Goal: Information Seeking & Learning: Learn about a topic

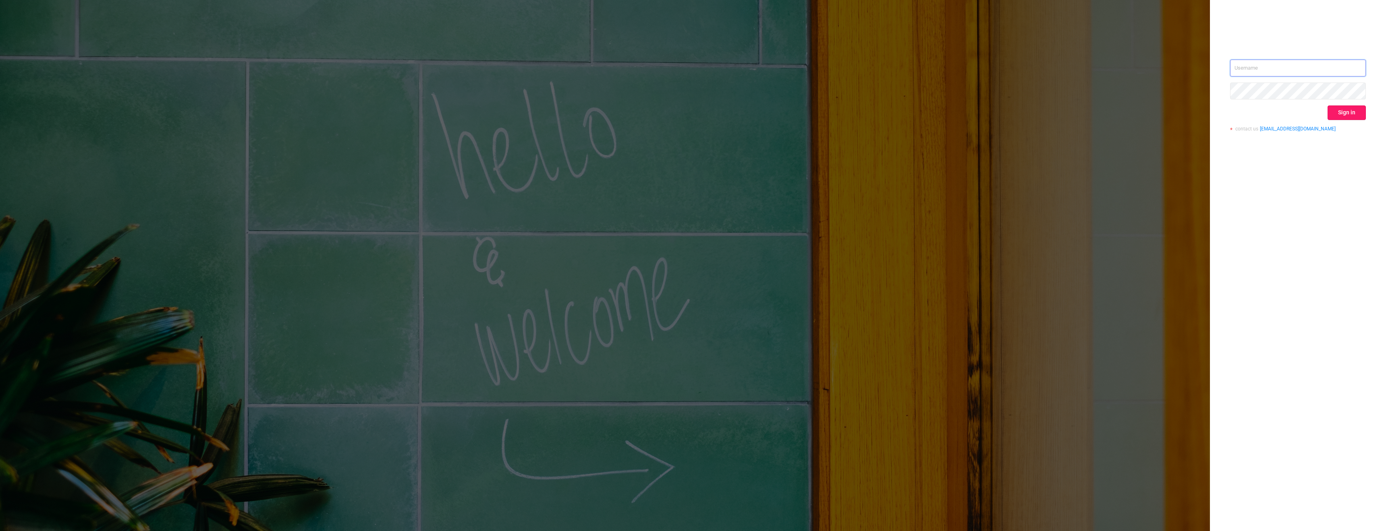
type input "[PERSON_NAME][EMAIL_ADDRESS][PERSON_NAME][DOMAIN_NAME]"
click at [1332, 115] on button "Sign in" at bounding box center [1346, 113] width 38 height 15
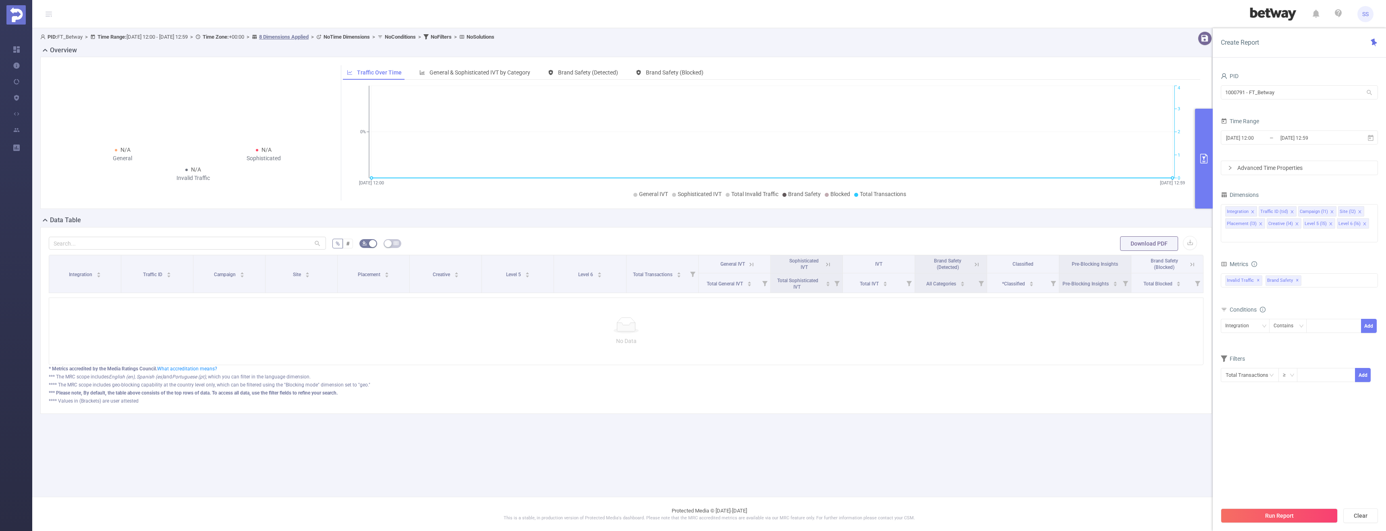
click at [1262, 126] on div "Time Range" at bounding box center [1298, 122] width 157 height 13
click at [1258, 131] on span "[DATE] 12:00 _ [DATE] 12:59" at bounding box center [1298, 138] width 157 height 14
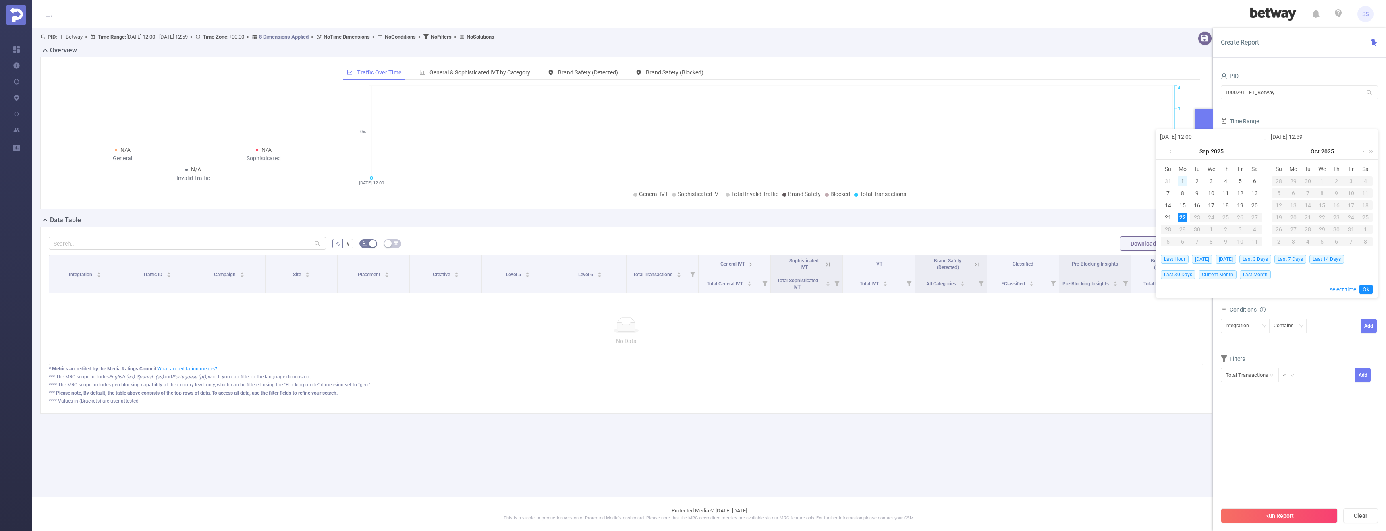
click at [1184, 180] on div "1" at bounding box center [1182, 181] width 10 height 10
click at [1167, 219] on div "21" at bounding box center [1168, 218] width 10 height 10
type input "[DATE] 12:00"
type input "[DATE] 12:59"
type input "[DATE] 12:00"
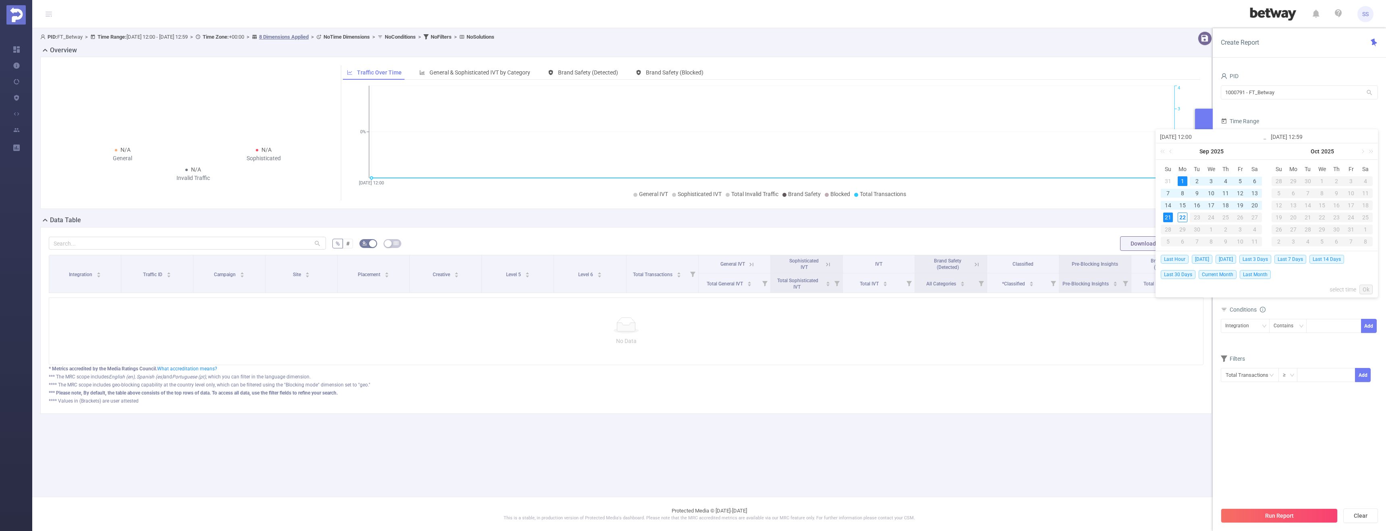
type input "[DATE] 12:59"
click at [1363, 286] on link "Ok" at bounding box center [1365, 290] width 13 height 10
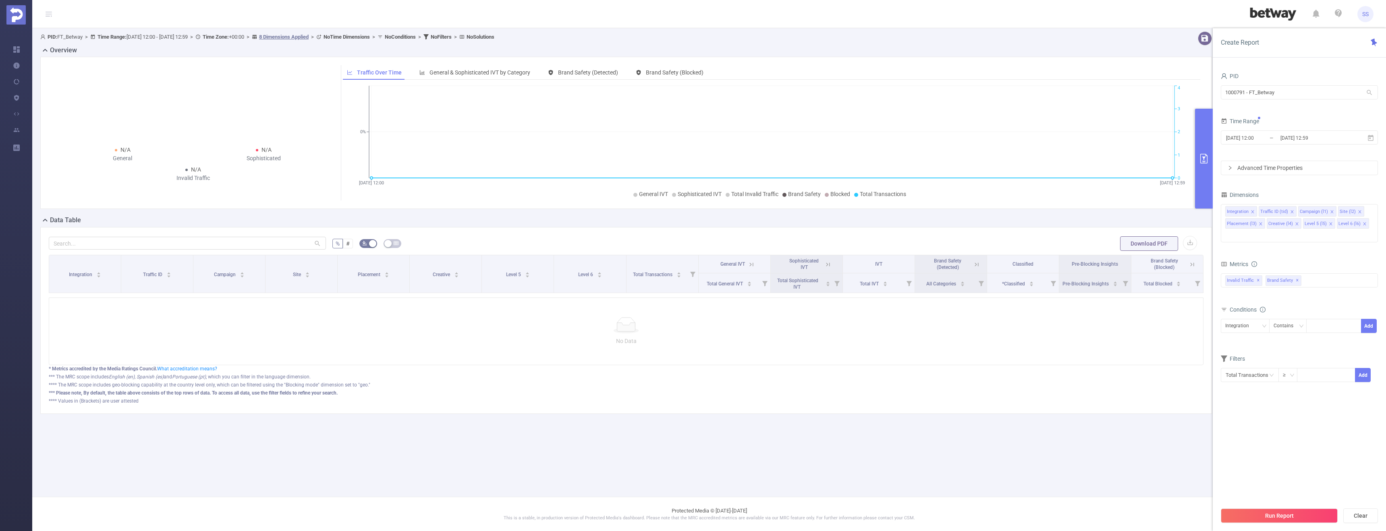
click at [1345, 239] on form "Dimensions Integration Traffic ID (tid) Campaign (l1) Site (l2) Placement (l3) …" at bounding box center [1298, 290] width 157 height 203
click at [1283, 513] on button "Run Report" at bounding box center [1278, 516] width 117 height 15
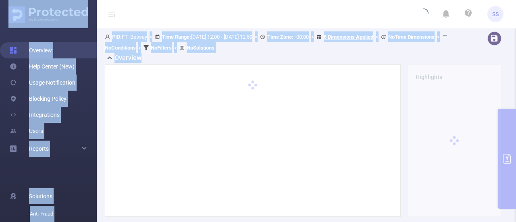
drag, startPoint x: 515, startPoint y: 26, endPoint x: 515, endPoint y: 97, distance: 70.5
click at [515, 97] on section "SS Overview Help Center (New) Usage Notification Blocking Policy Integrations U…" at bounding box center [258, 111] width 516 height 222
click at [501, 51] on div "PID: FT_Betway > Time Range: [DATE] 12:00 - [DATE] 12:59 > Time Zone: +00:00 > …" at bounding box center [306, 200] width 419 height 344
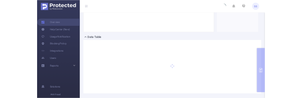
scroll to position [183, 0]
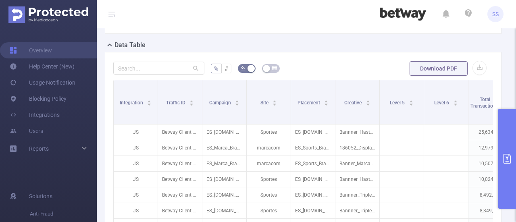
click at [505, 139] on button "primary" at bounding box center [507, 159] width 18 height 100
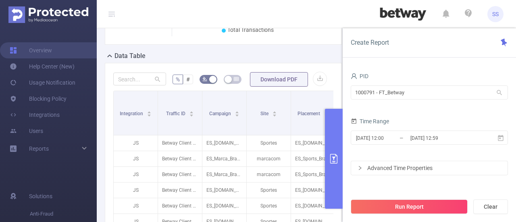
click at [489, 121] on div "Time Range" at bounding box center [428, 122] width 157 height 13
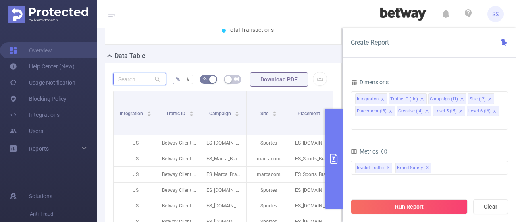
click at [129, 78] on input "text" at bounding box center [139, 79] width 53 height 13
click at [116, 78] on input "quant" at bounding box center [139, 79] width 53 height 13
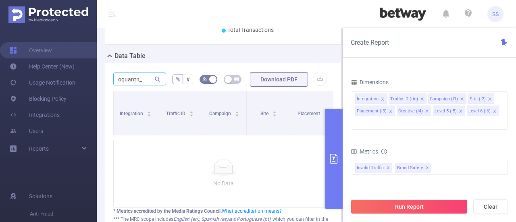
click at [157, 81] on icon at bounding box center [157, 79] width 7 height 7
drag, startPoint x: 140, startPoint y: 81, endPoint x: 102, endPoint y: 78, distance: 38.4
click at [102, 78] on div "oquantn_ % # Download PDF Integration Traffic ID Campaign Site Placement Creati…" at bounding box center [223, 170] width 243 height 215
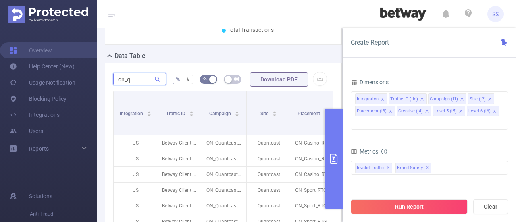
type input "on_q"
click at [330, 157] on icon "primary" at bounding box center [334, 159] width 10 height 10
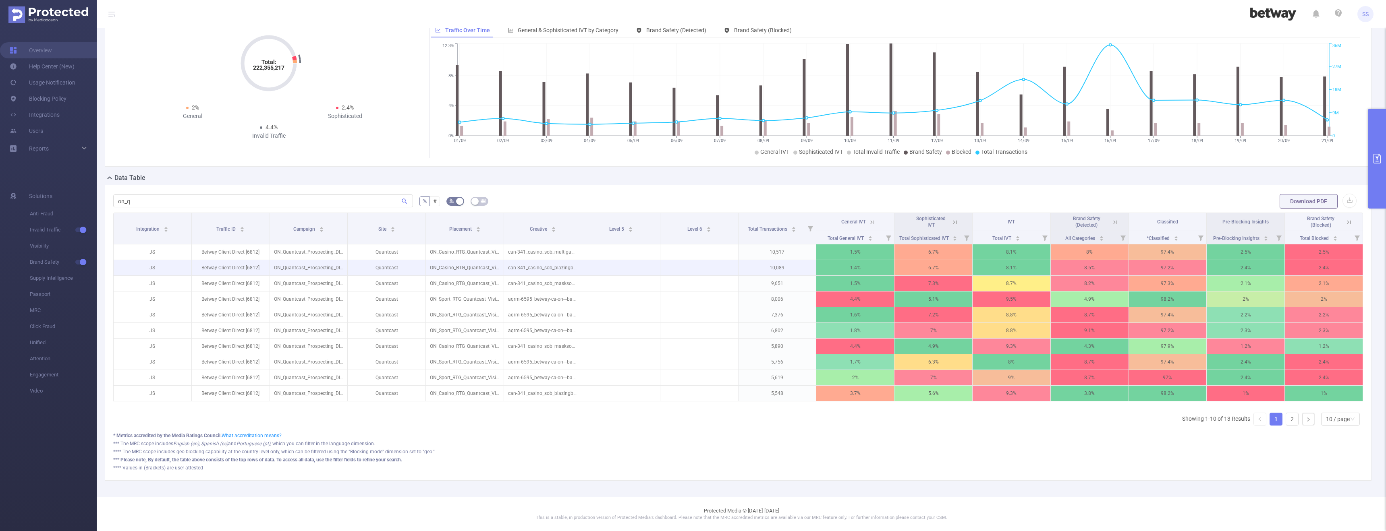
scroll to position [48, 0]
click at [1328, 423] on div "10 / page" at bounding box center [1338, 419] width 24 height 12
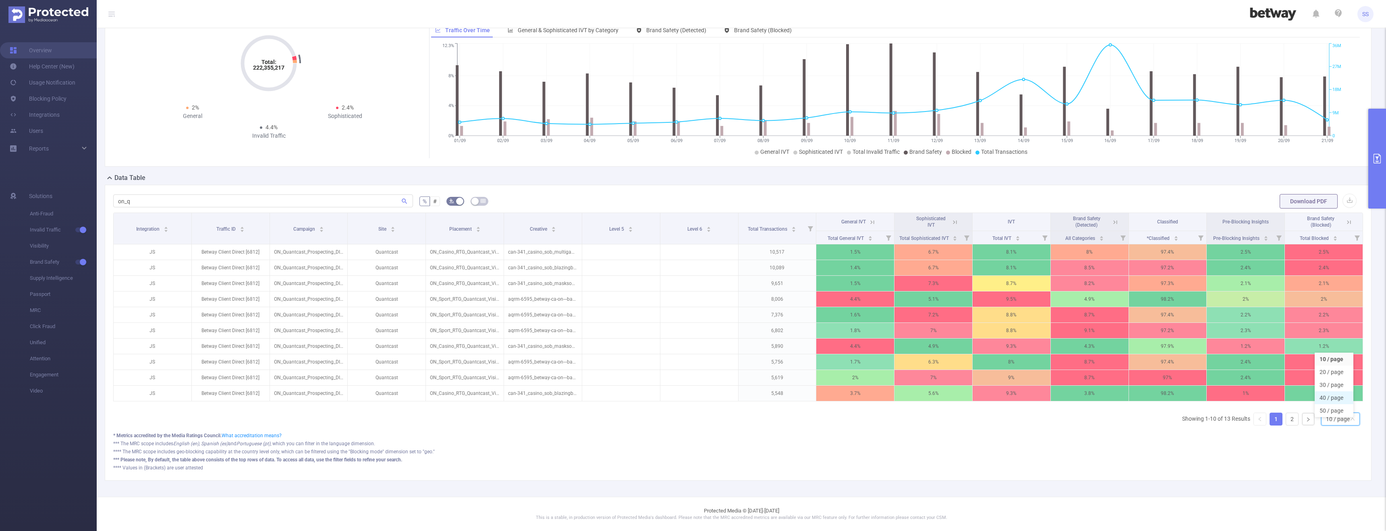
click at [1334, 394] on li "40 / page" at bounding box center [1333, 398] width 39 height 13
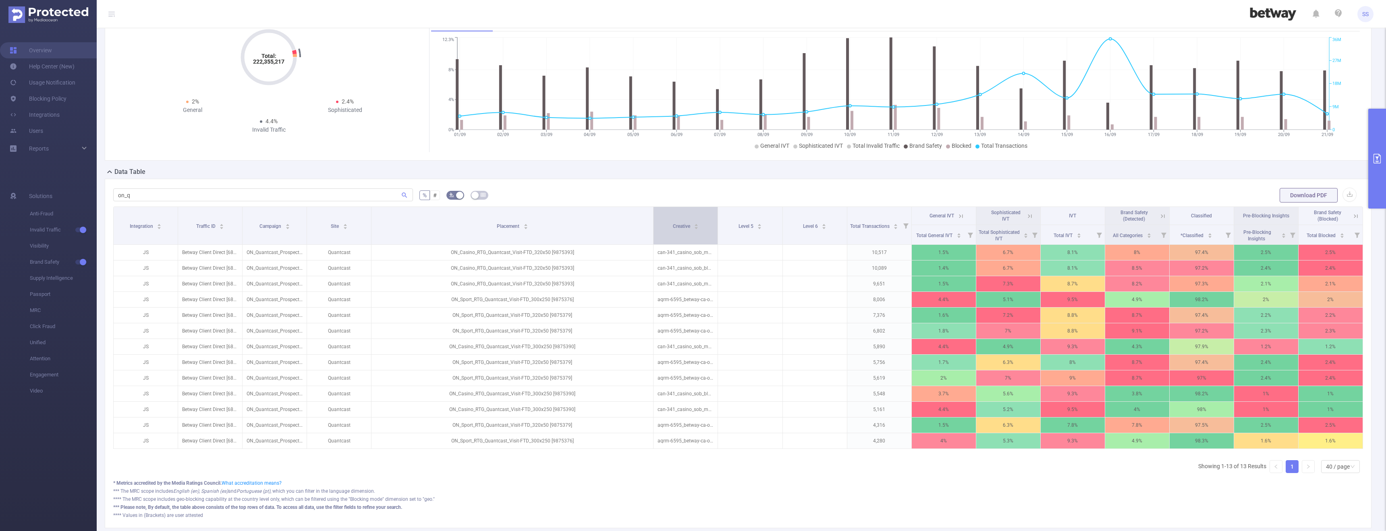
drag, startPoint x: 501, startPoint y: 227, endPoint x: 612, endPoint y: 217, distance: 111.6
click at [612, 217] on th "Placement" at bounding box center [512, 226] width 282 height 38
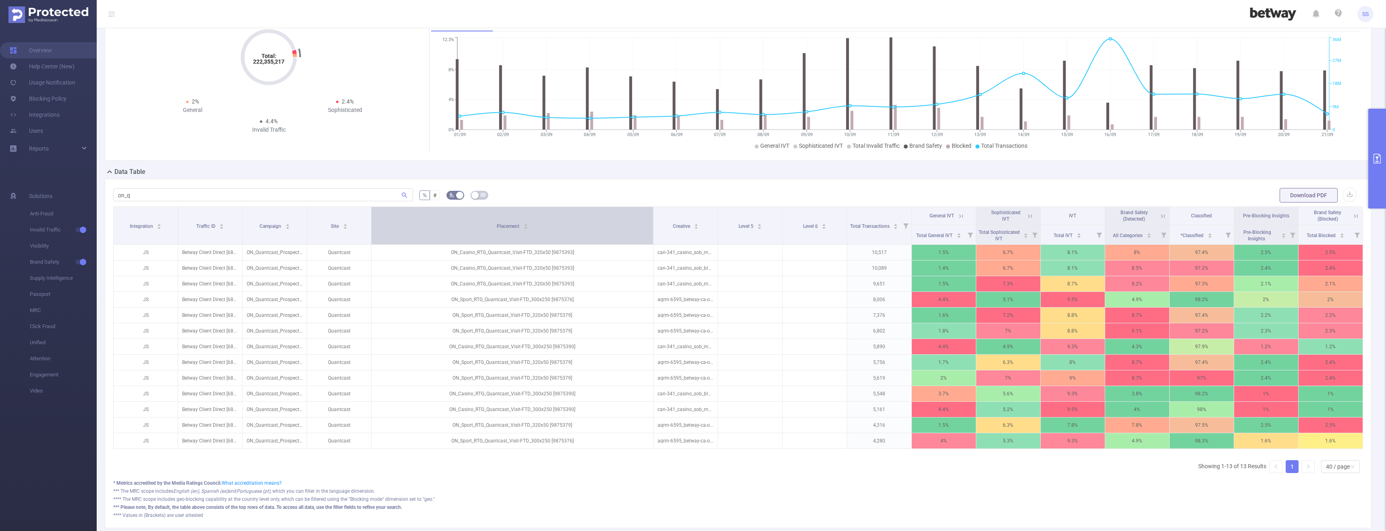
click at [528, 228] on div "Placement" at bounding box center [512, 226] width 31 height 8
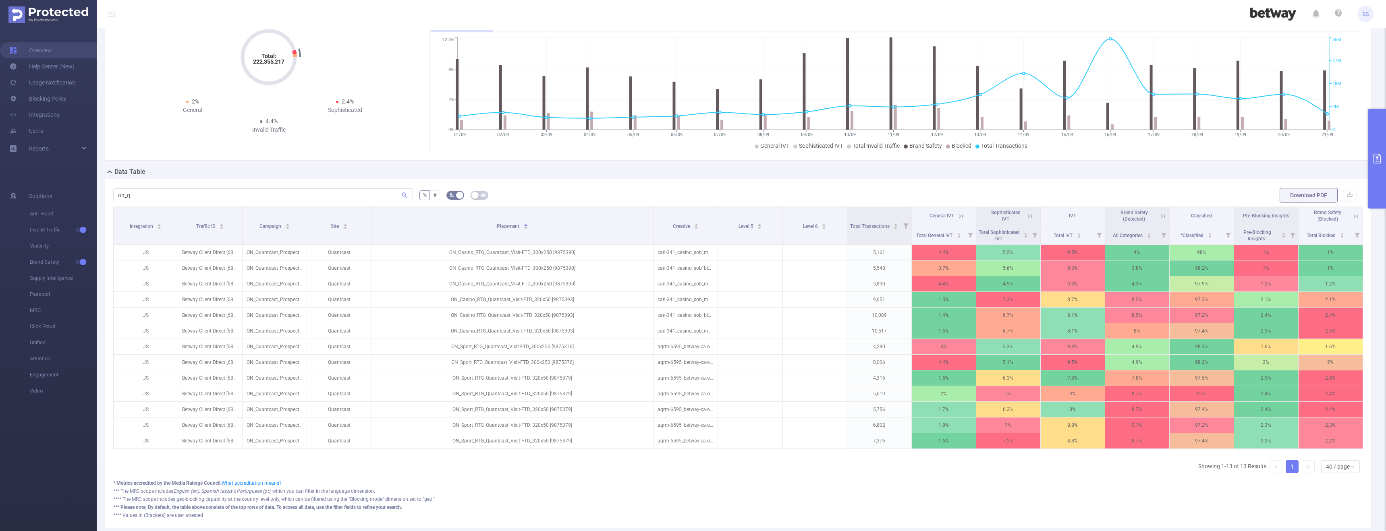
scroll to position [0, 2]
click at [1350, 214] on icon at bounding box center [1353, 216] width 7 height 7
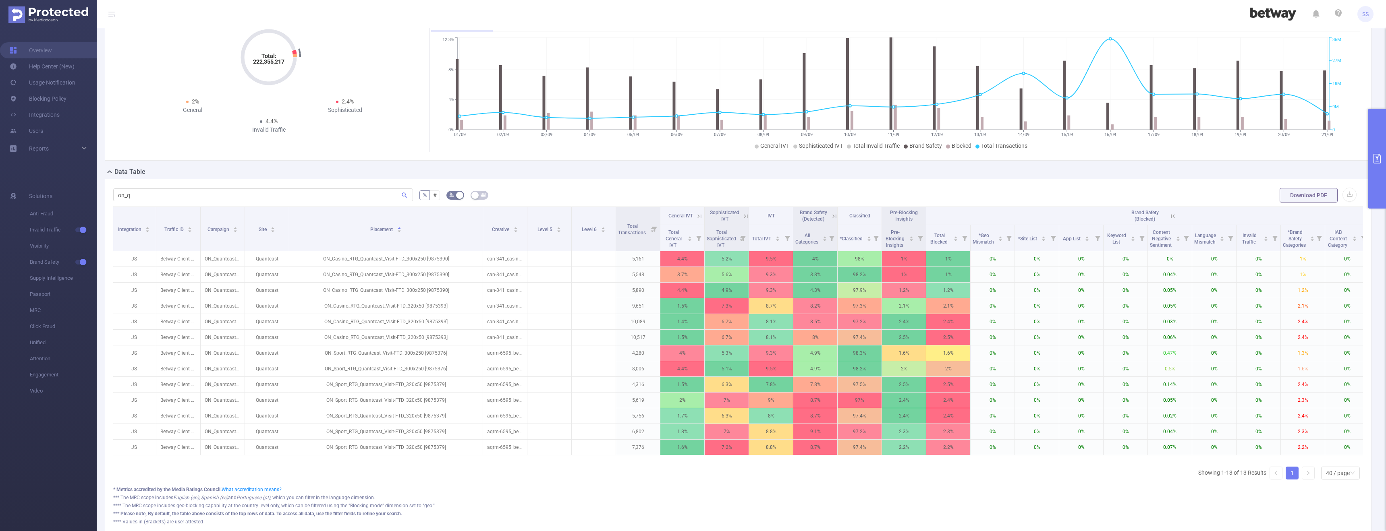
click at [1175, 218] on icon at bounding box center [1172, 216] width 7 height 7
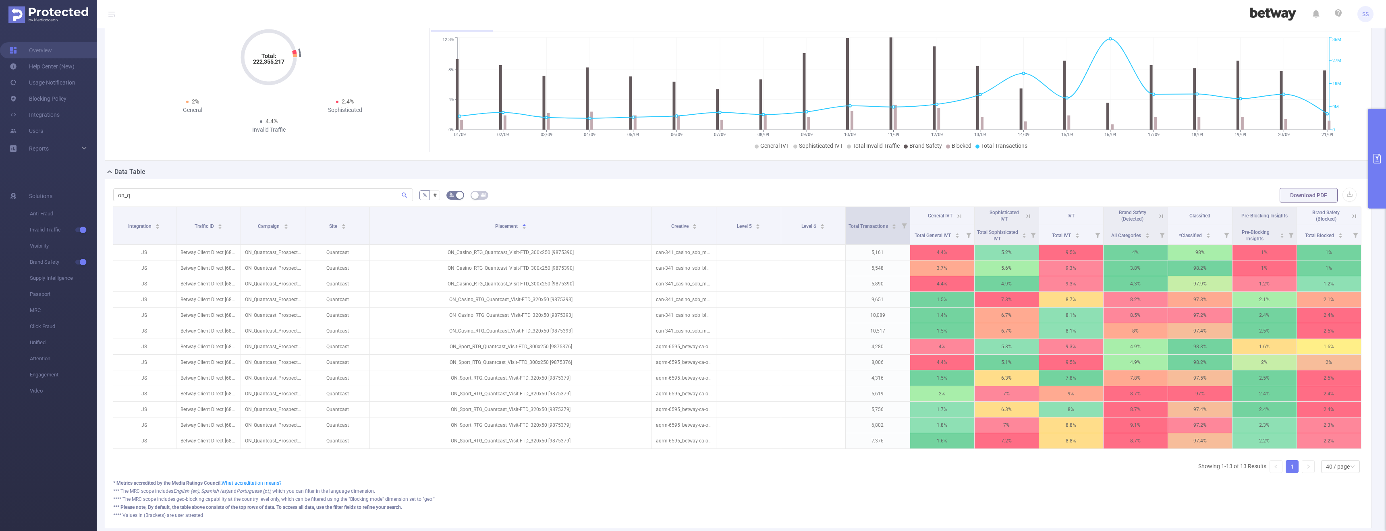
click at [901, 227] on icon at bounding box center [903, 226] width 5 height 5
click at [945, 193] on form "on_q % # Download PDF" at bounding box center [737, 195] width 1249 height 16
click at [1385, 164] on button "primary" at bounding box center [1377, 159] width 18 height 100
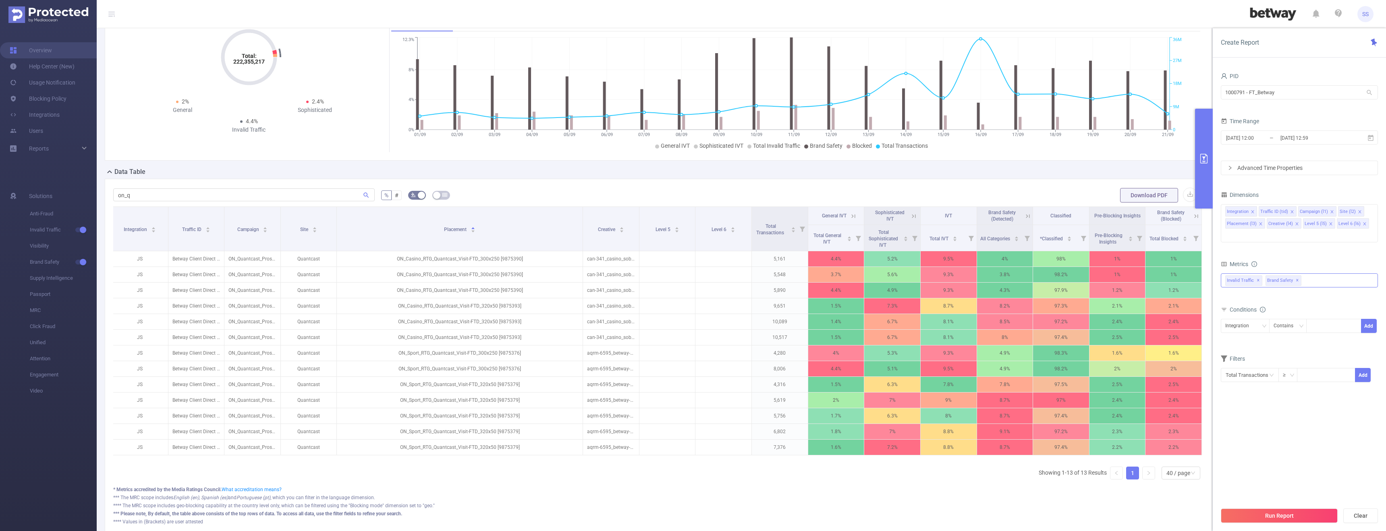
click at [1320, 273] on div "Invalid Traffic ✕ Brand Safety ✕" at bounding box center [1298, 280] width 157 height 14
click at [1225, 367] on icon "icon: caret-down" at bounding box center [1226, 369] width 4 height 4
click at [1233, 365] on span at bounding box center [1234, 368] width 6 height 6
click at [1232, 378] on span at bounding box center [1233, 383] width 10 height 10
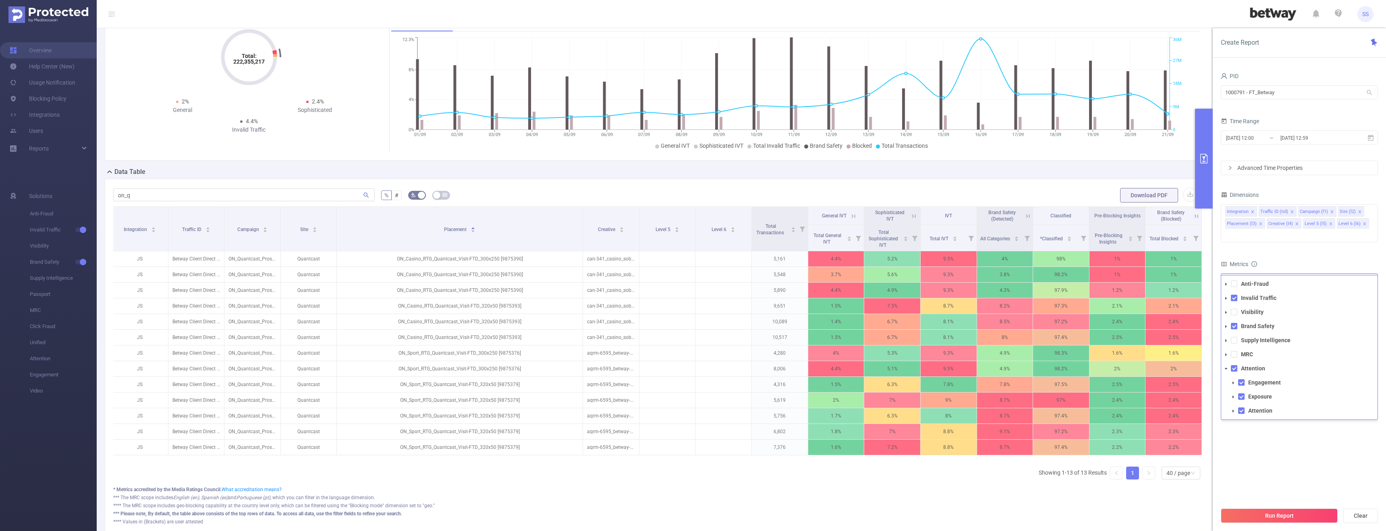
click at [1232, 395] on icon "icon: caret-down" at bounding box center [1233, 397] width 4 height 4
click at [1233, 406] on span at bounding box center [1233, 411] width 10 height 10
click at [1233, 409] on icon "icon: caret-down" at bounding box center [1233, 411] width 4 height 4
click at [1226, 353] on icon "icon: caret-down" at bounding box center [1226, 355] width 4 height 4
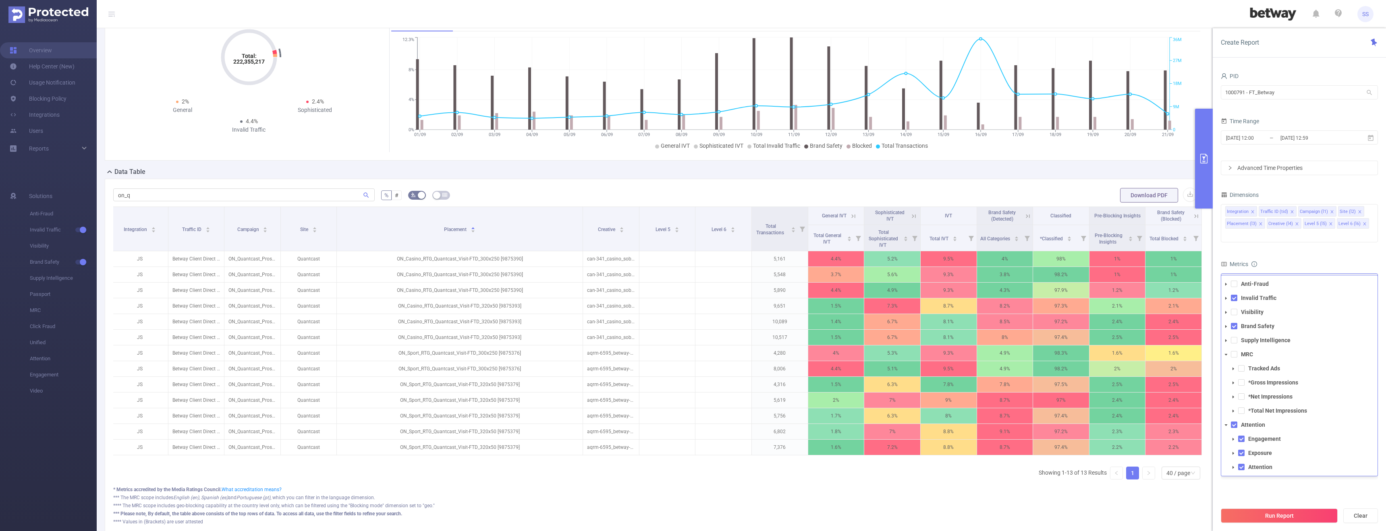
click at [1225, 354] on icon "icon: caret-down" at bounding box center [1225, 355] width 3 height 2
click at [1226, 339] on icon "icon: caret-down" at bounding box center [1226, 340] width 2 height 3
click at [1241, 379] on span at bounding box center [1241, 382] width 6 height 6
click at [1234, 378] on span at bounding box center [1233, 383] width 10 height 10
click at [1274, 513] on button "Run Report" at bounding box center [1278, 516] width 117 height 15
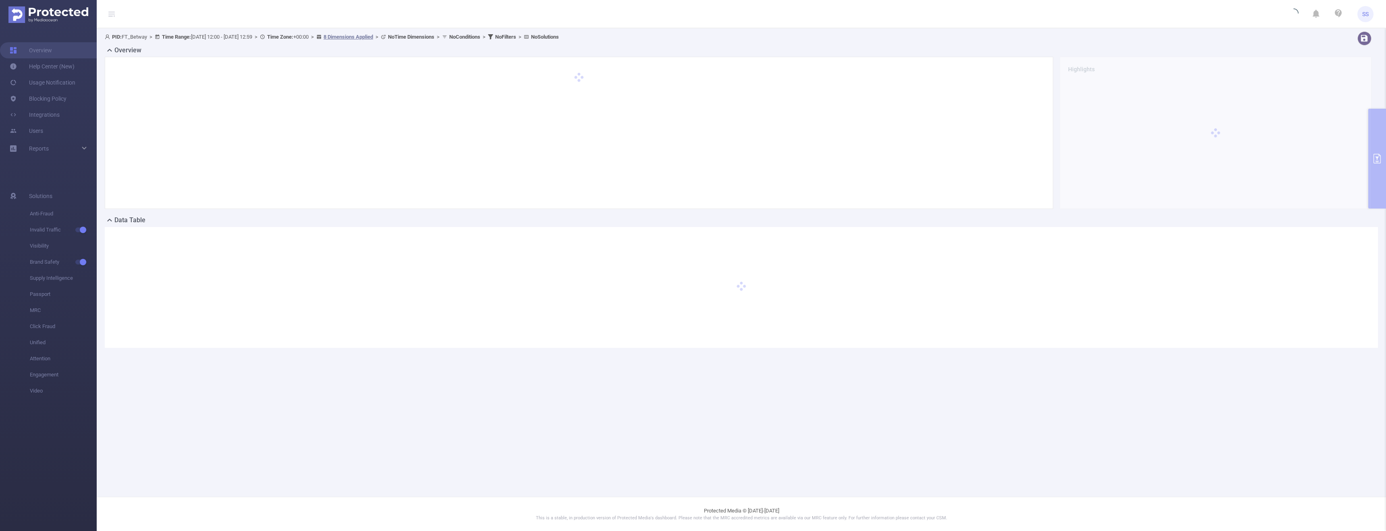
scroll to position [0, 0]
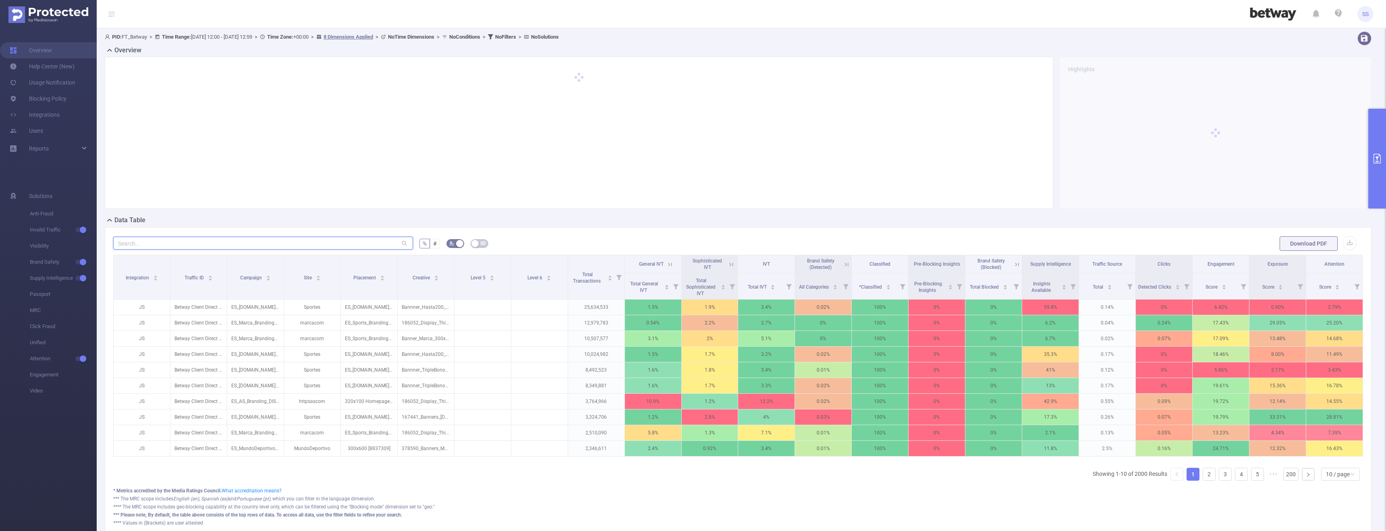
click at [278, 241] on input "text" at bounding box center [263, 243] width 300 height 13
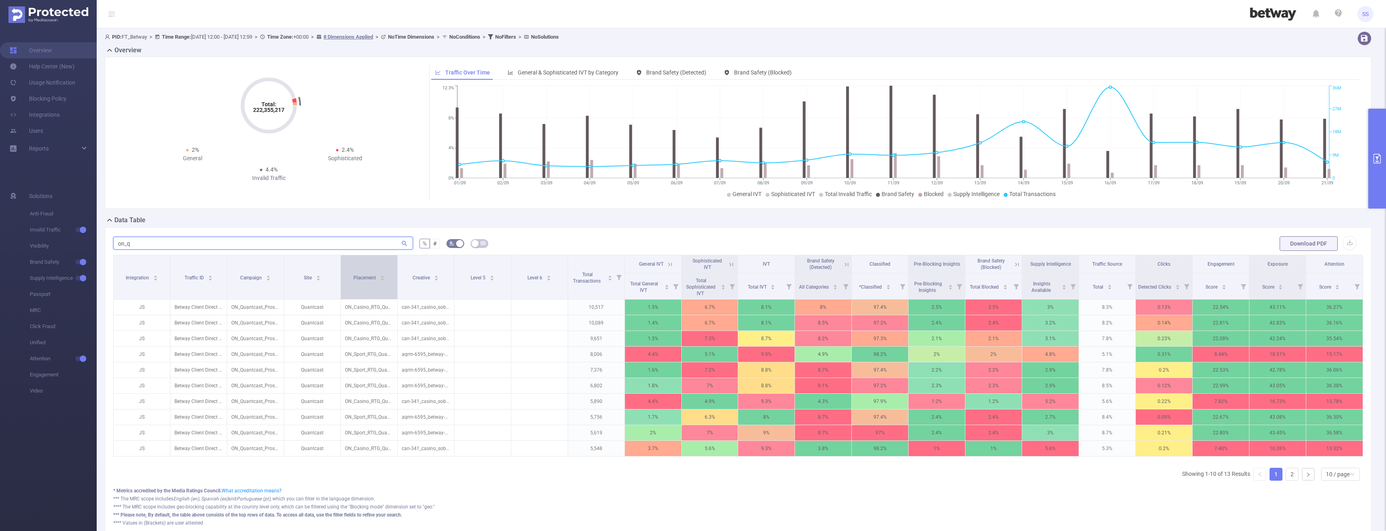
type input "on_q"
click at [365, 281] on div "Placement" at bounding box center [368, 277] width 31 height 8
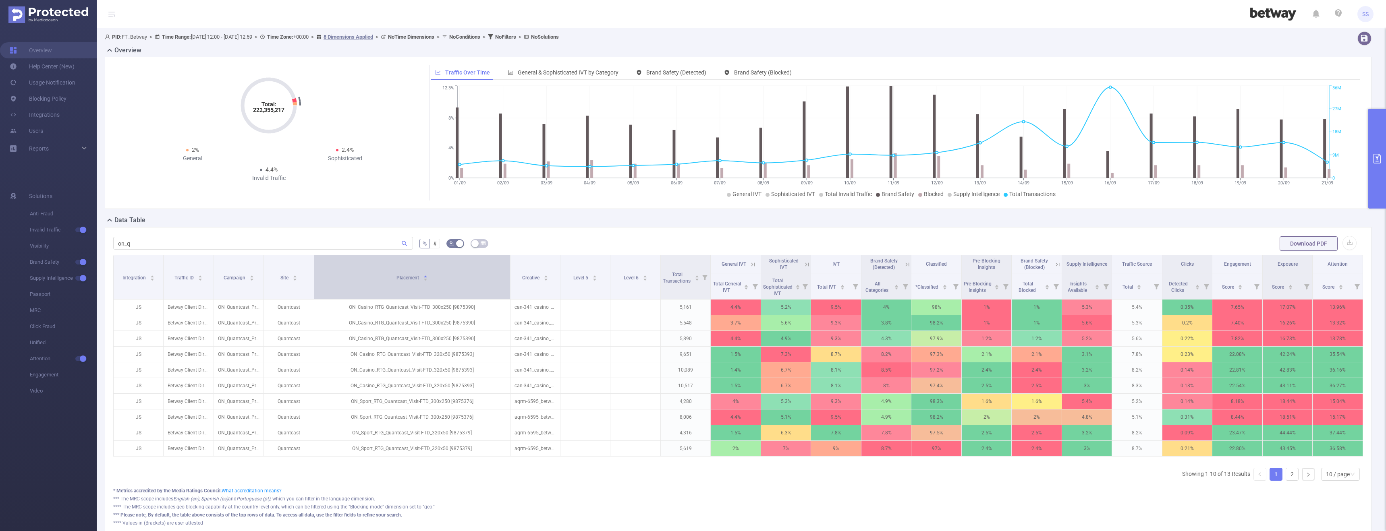
drag, startPoint x: 395, startPoint y: 284, endPoint x: 497, endPoint y: 294, distance: 102.8
click at [497, 294] on th "Placement" at bounding box center [412, 277] width 196 height 44
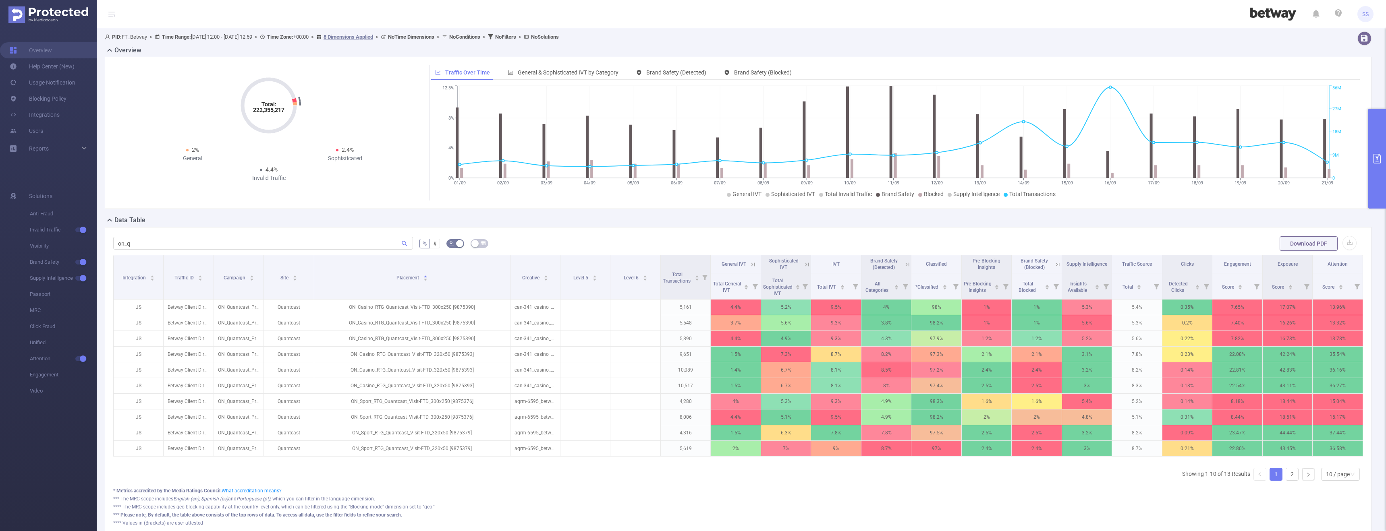
click at [1313, 477] on ul "Showing 1-10 of 13 Results 1 2 10 / page" at bounding box center [1272, 474] width 181 height 13
click at [1321, 477] on div "10 / page" at bounding box center [1340, 474] width 39 height 13
click at [1330, 434] on li "30 / page" at bounding box center [1333, 440] width 39 height 13
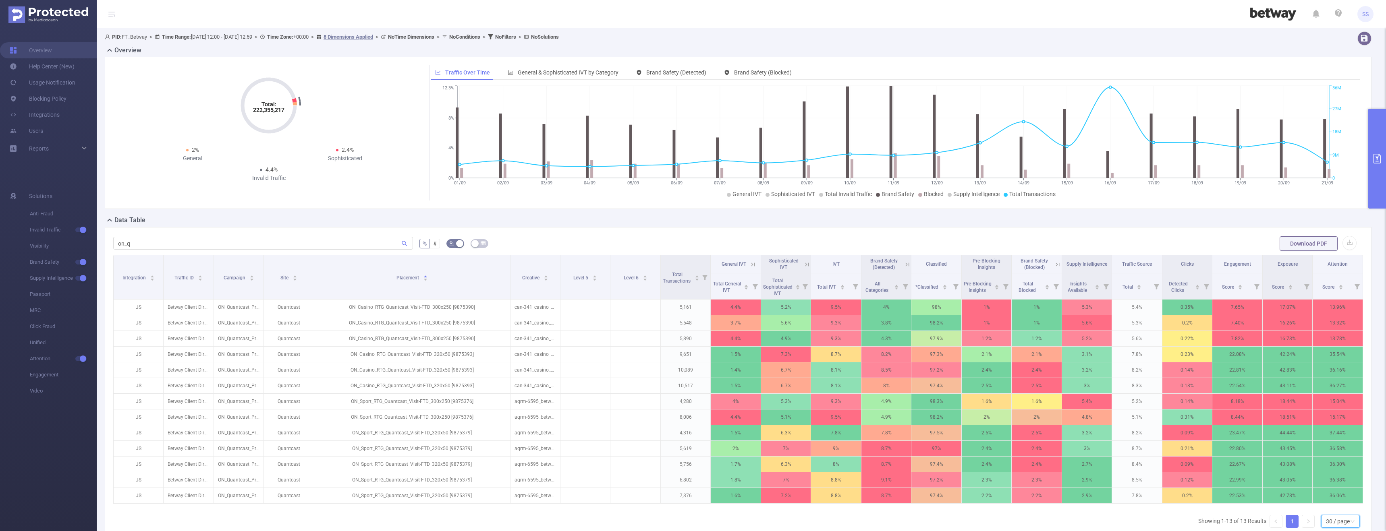
scroll to position [0, 2]
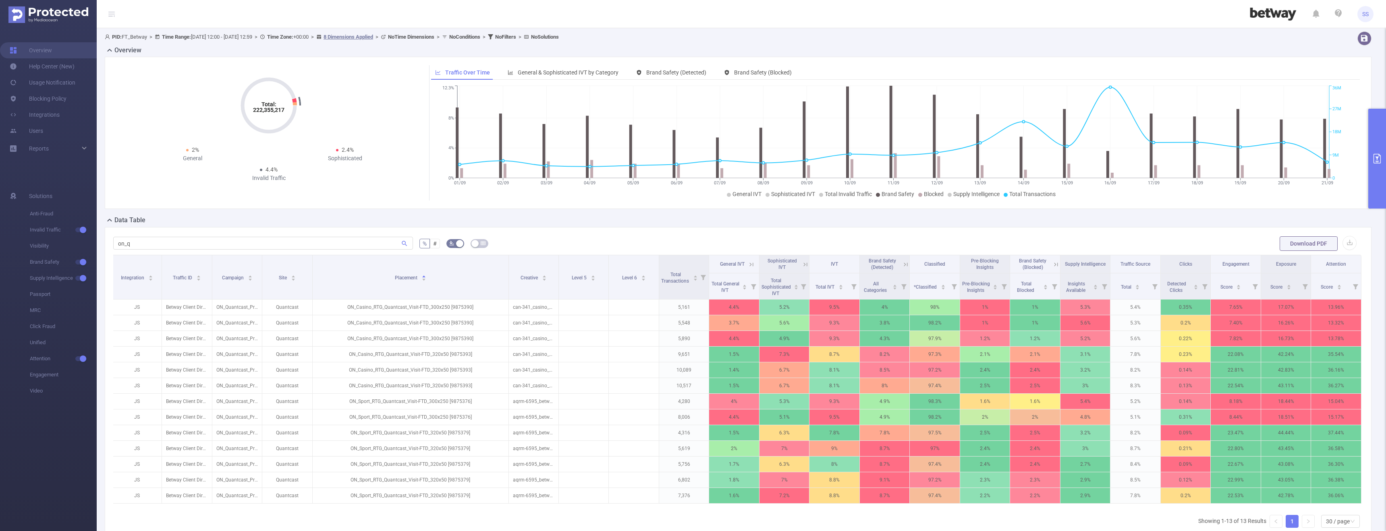
click at [1384, 137] on button "primary" at bounding box center [1377, 159] width 18 height 100
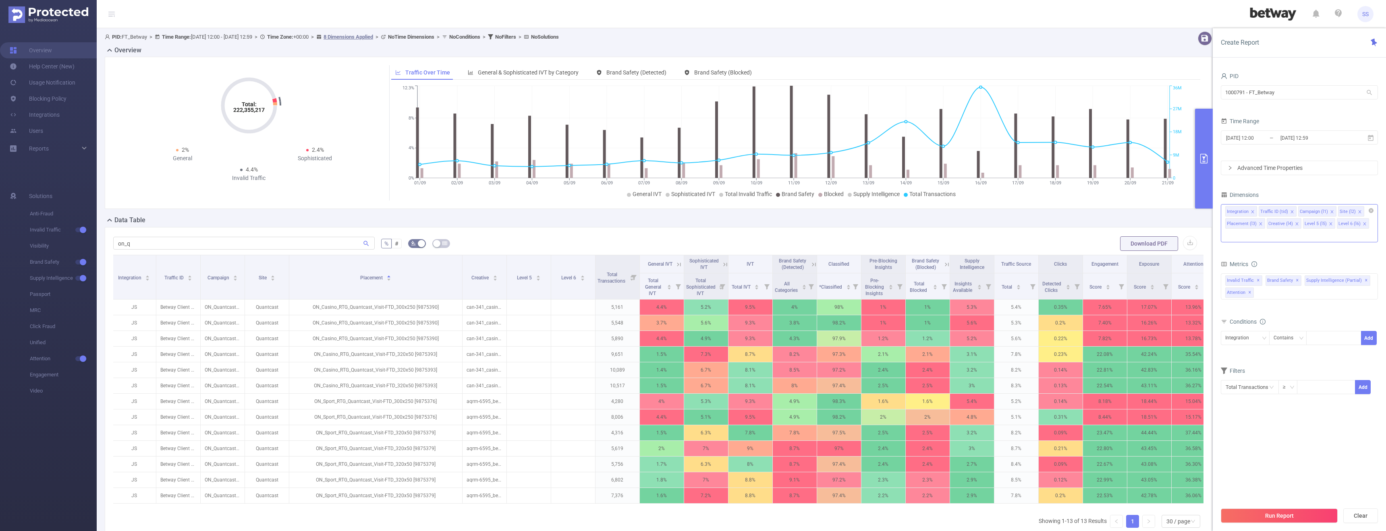
click at [1295, 222] on icon "icon: close" at bounding box center [1297, 224] width 4 height 4
click at [1293, 222] on icon "icon: close" at bounding box center [1294, 224] width 4 height 4
click at [1292, 222] on icon "icon: close" at bounding box center [1294, 224] width 4 height 4
click at [1246, 512] on button "Run Report" at bounding box center [1278, 516] width 117 height 15
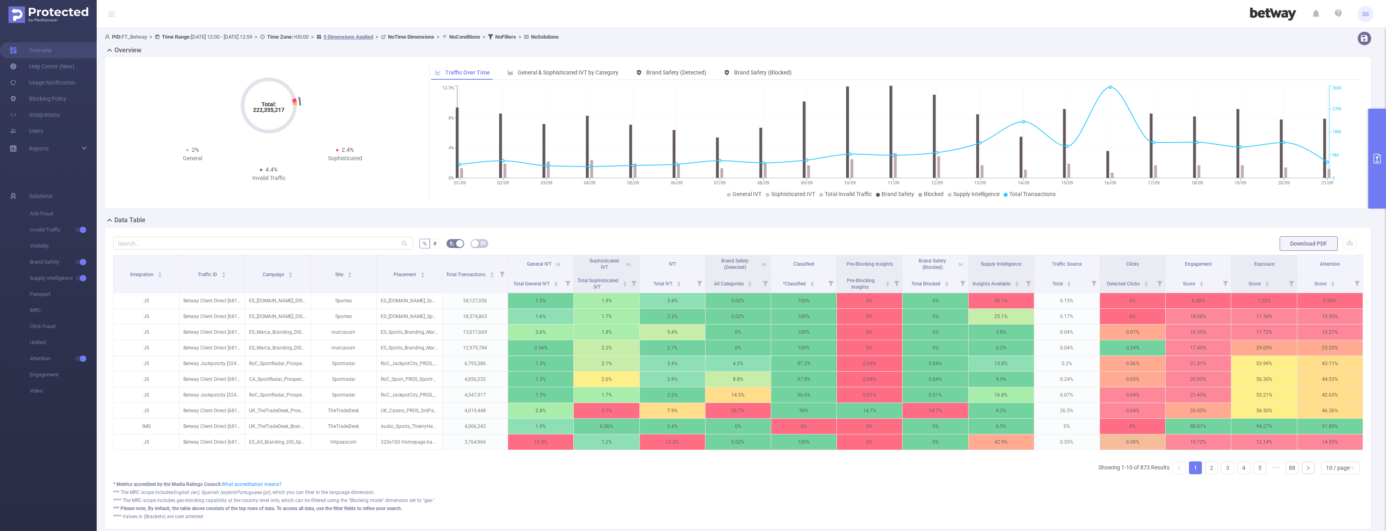
click at [369, 236] on div at bounding box center [263, 244] width 300 height 16
click at [366, 240] on input "text" at bounding box center [263, 243] width 300 height 13
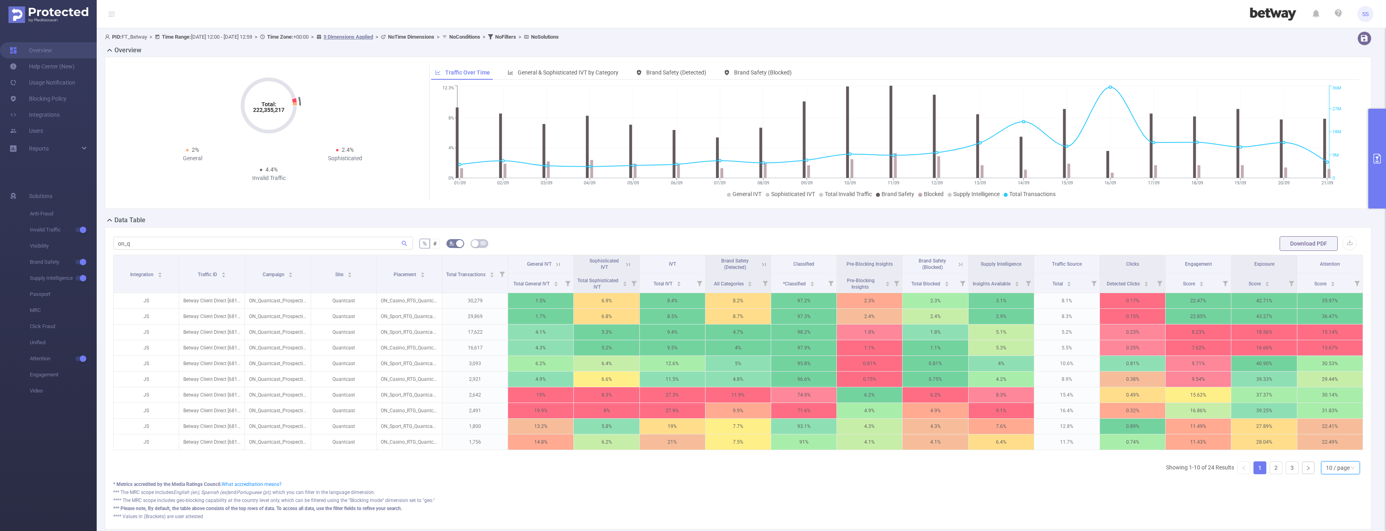
click at [1321, 474] on div "10 / page" at bounding box center [1340, 468] width 39 height 13
click at [1331, 449] on li "40 / page" at bounding box center [1333, 446] width 39 height 13
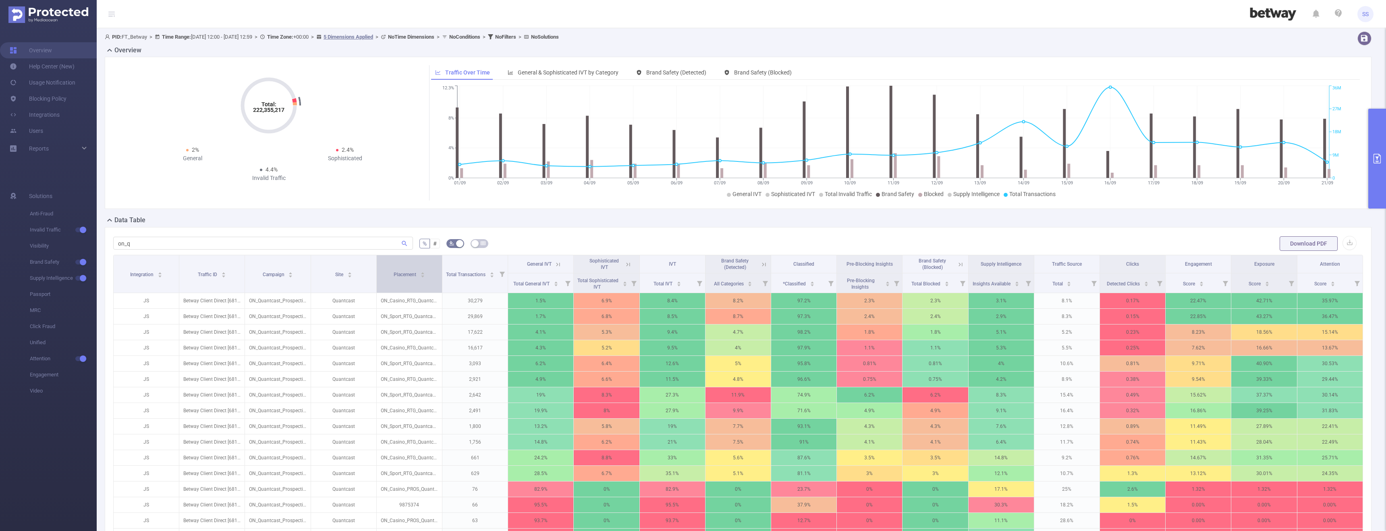
click at [403, 278] on div "Placement" at bounding box center [409, 274] width 31 height 8
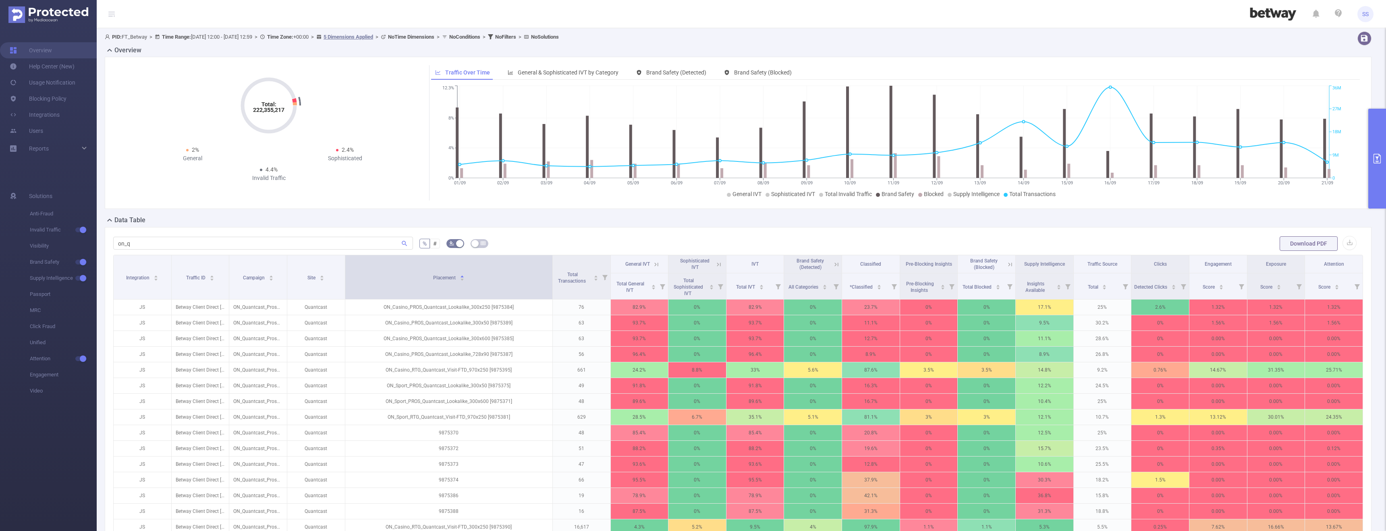
drag, startPoint x: 439, startPoint y: 284, endPoint x: 528, endPoint y: 259, distance: 92.8
click at [528, 259] on th "Placement" at bounding box center [448, 277] width 207 height 44
click at [296, 245] on input "on_q" at bounding box center [263, 243] width 300 height 13
drag, startPoint x: 127, startPoint y: 243, endPoint x: 118, endPoint y: 244, distance: 9.3
click at [118, 244] on input "on_q" at bounding box center [263, 243] width 300 height 13
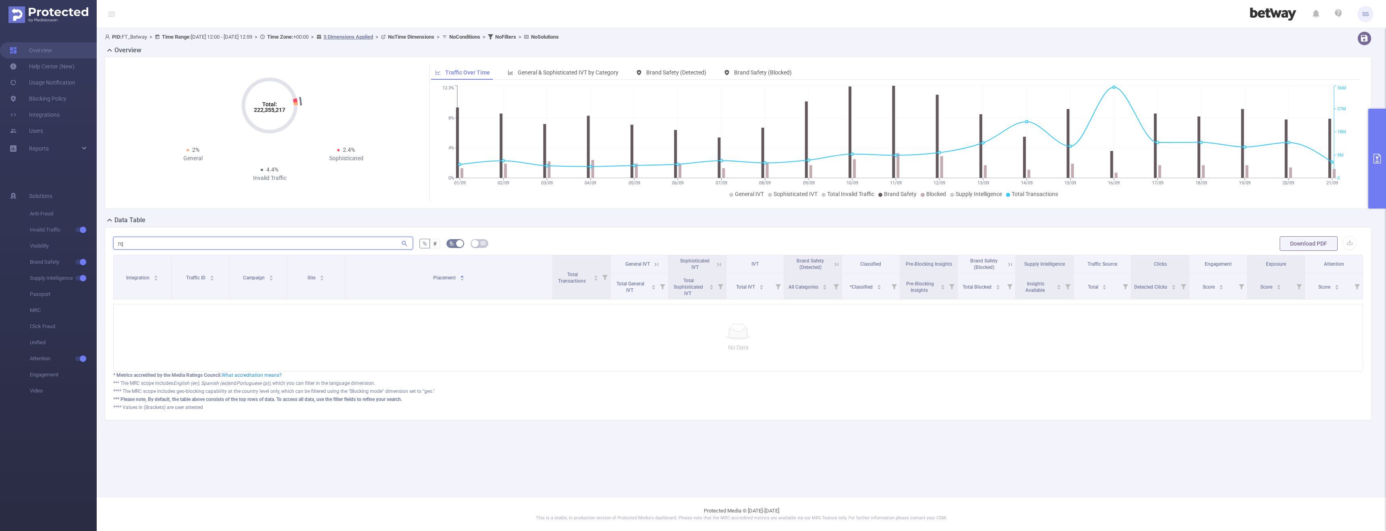
type input "r"
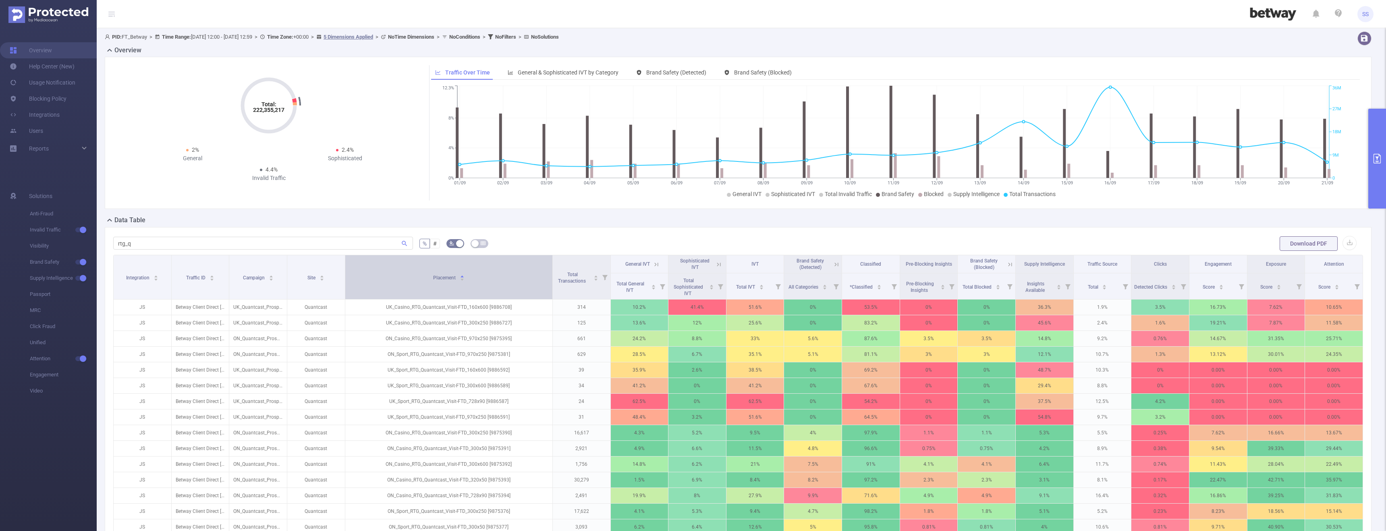
click at [464, 281] on div "Placement" at bounding box center [448, 277] width 31 height 8
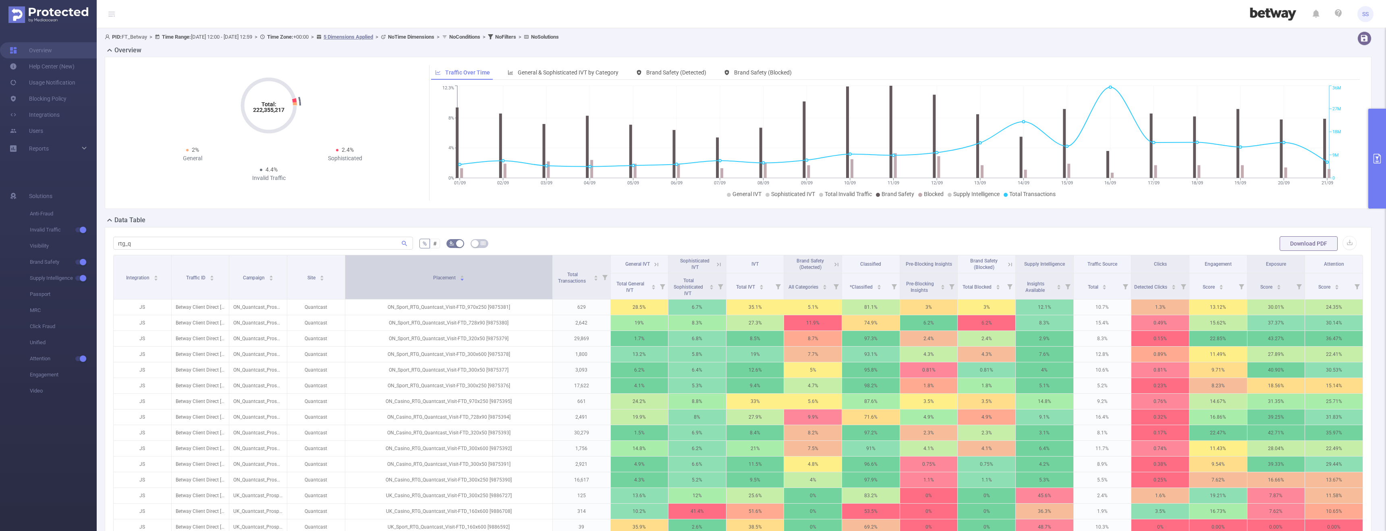
click at [464, 281] on div "Placement" at bounding box center [448, 277] width 31 height 8
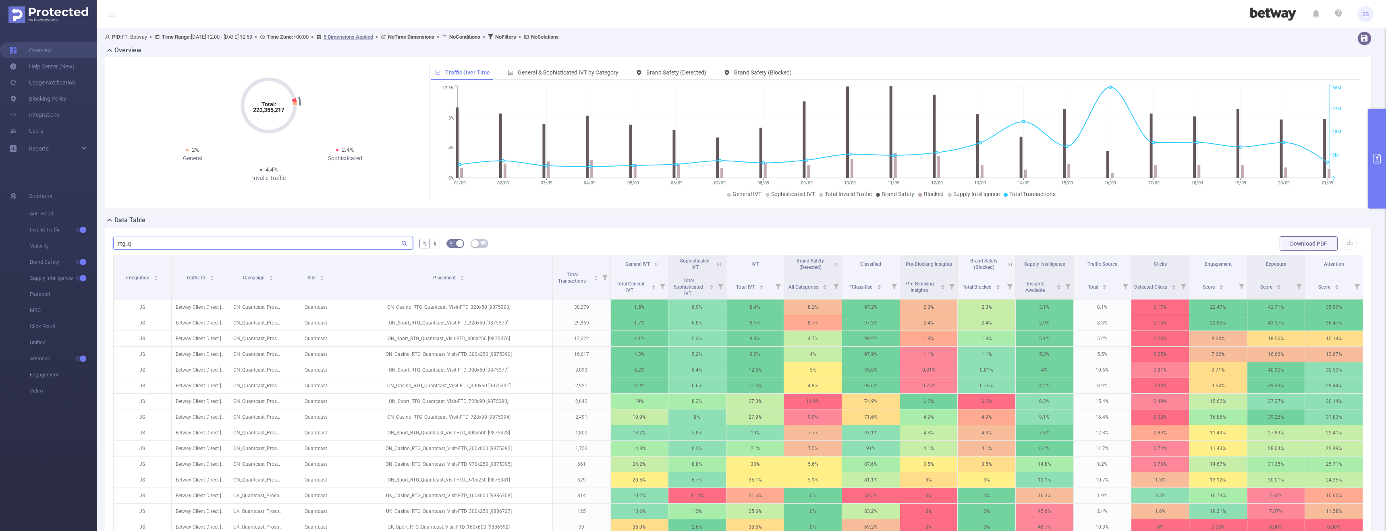
click at [117, 242] on input "rtg_q" at bounding box center [263, 243] width 300 height 13
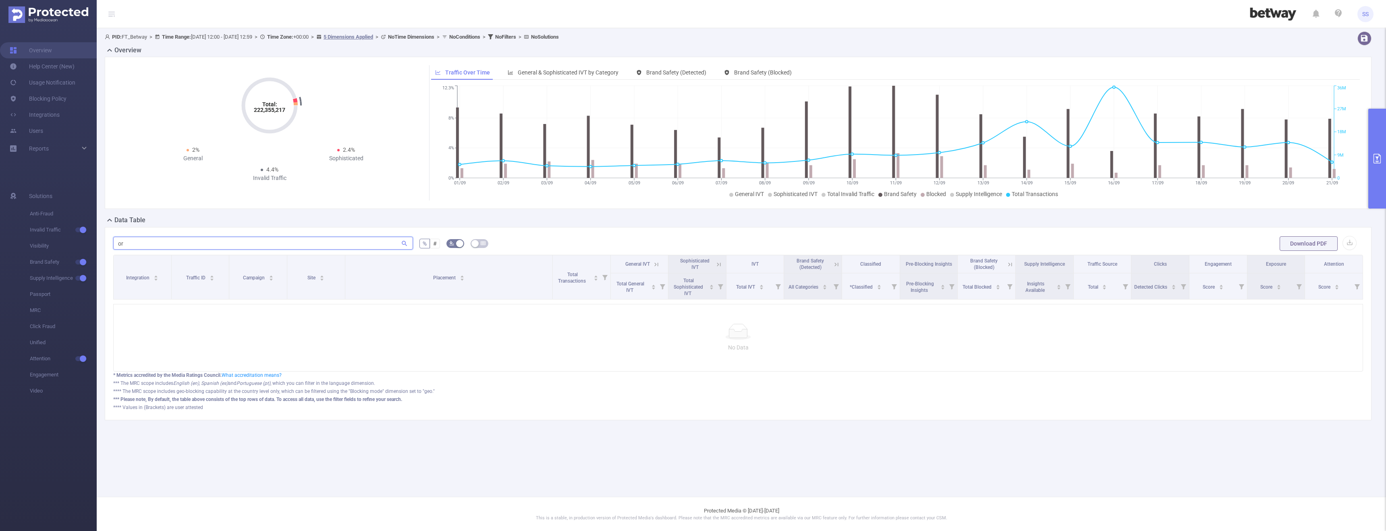
type input "o"
click at [126, 243] on input "on_quantcast_rtg" at bounding box center [263, 243] width 300 height 13
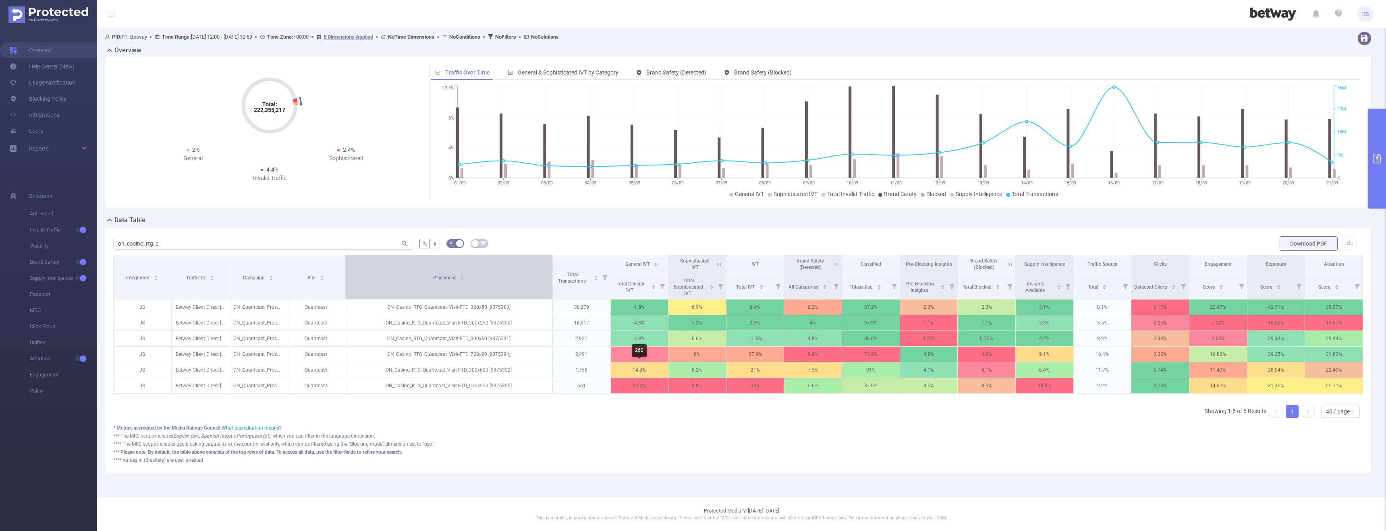
click at [464, 273] on div "Placement" at bounding box center [448, 277] width 31 height 8
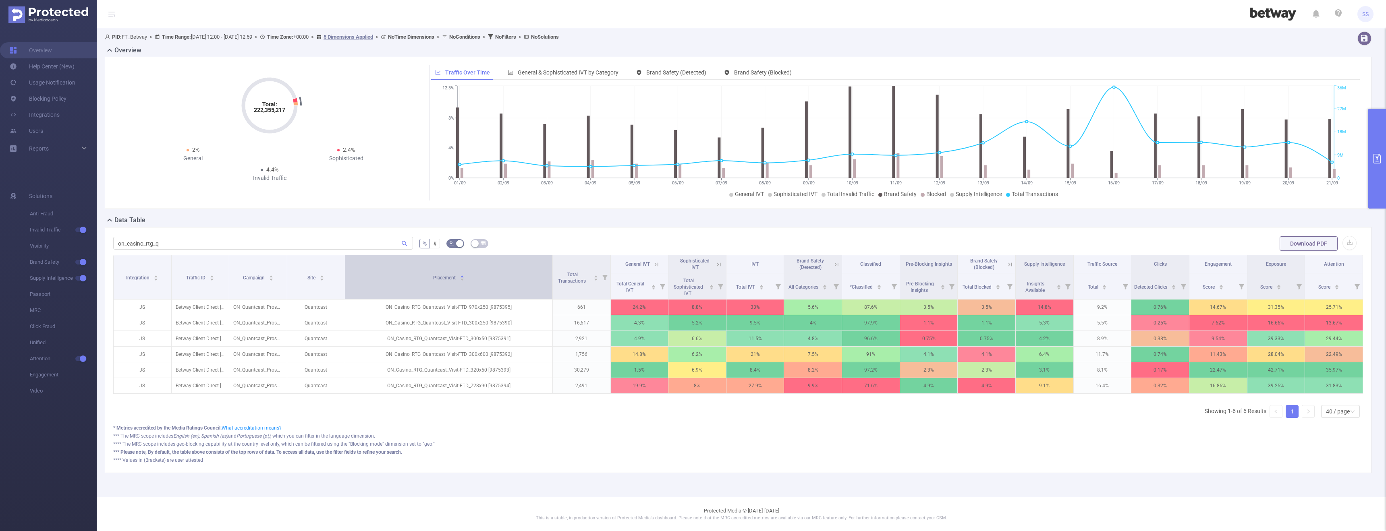
click at [464, 273] on div "Placement" at bounding box center [448, 277] width 31 height 8
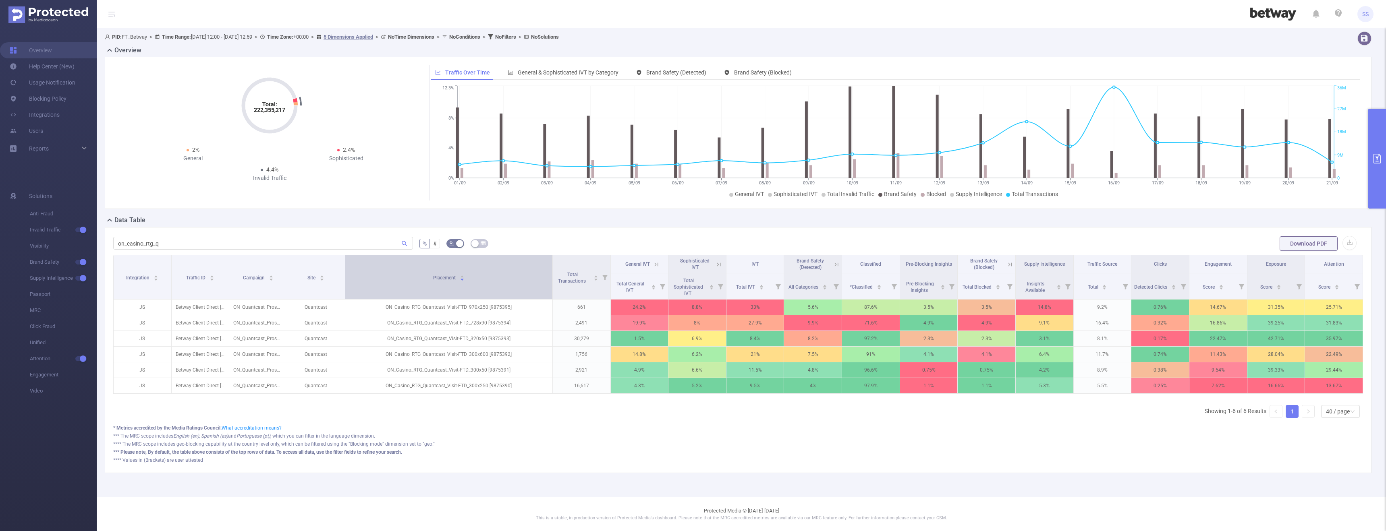
click at [464, 273] on div "Placement" at bounding box center [448, 277] width 31 height 8
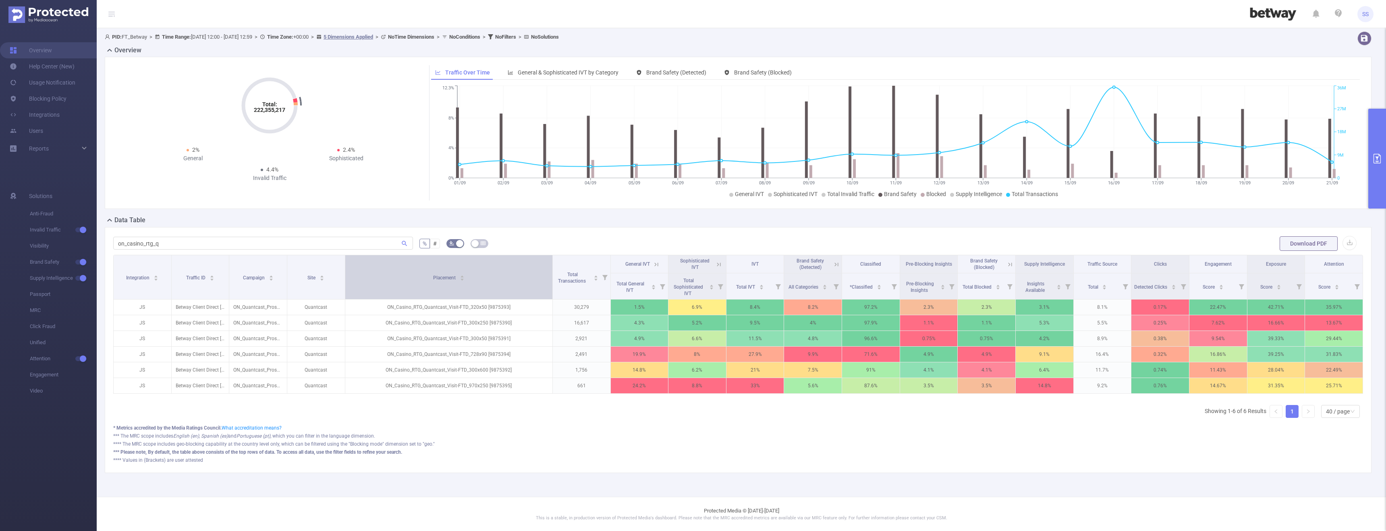
click at [464, 273] on div "Placement" at bounding box center [448, 277] width 31 height 8
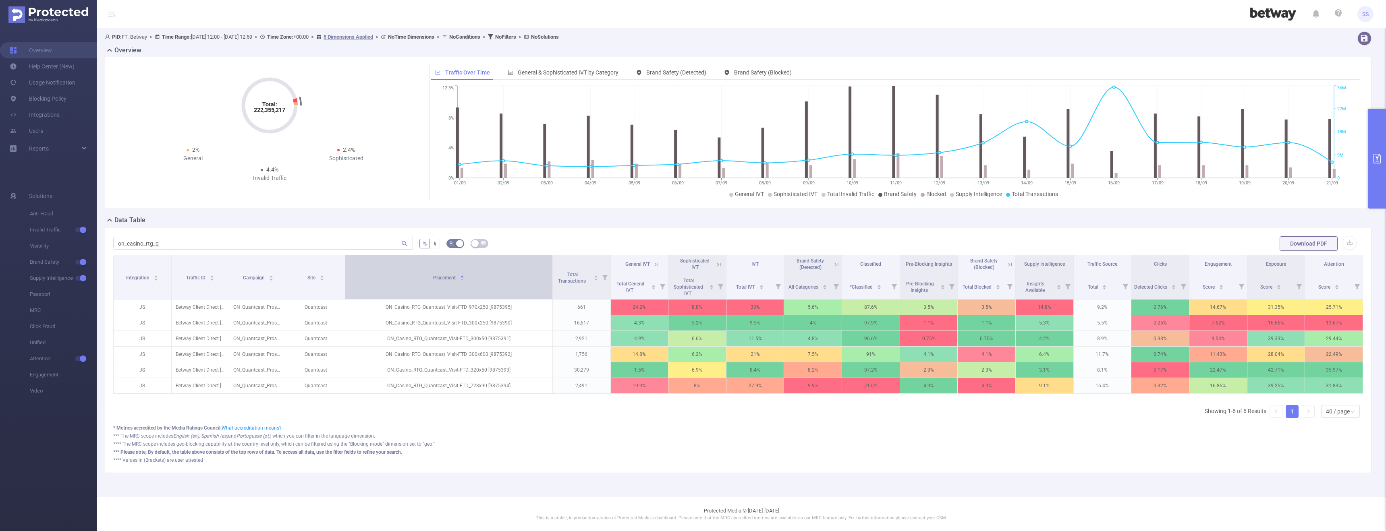
click at [464, 273] on div "Placement" at bounding box center [448, 277] width 31 height 8
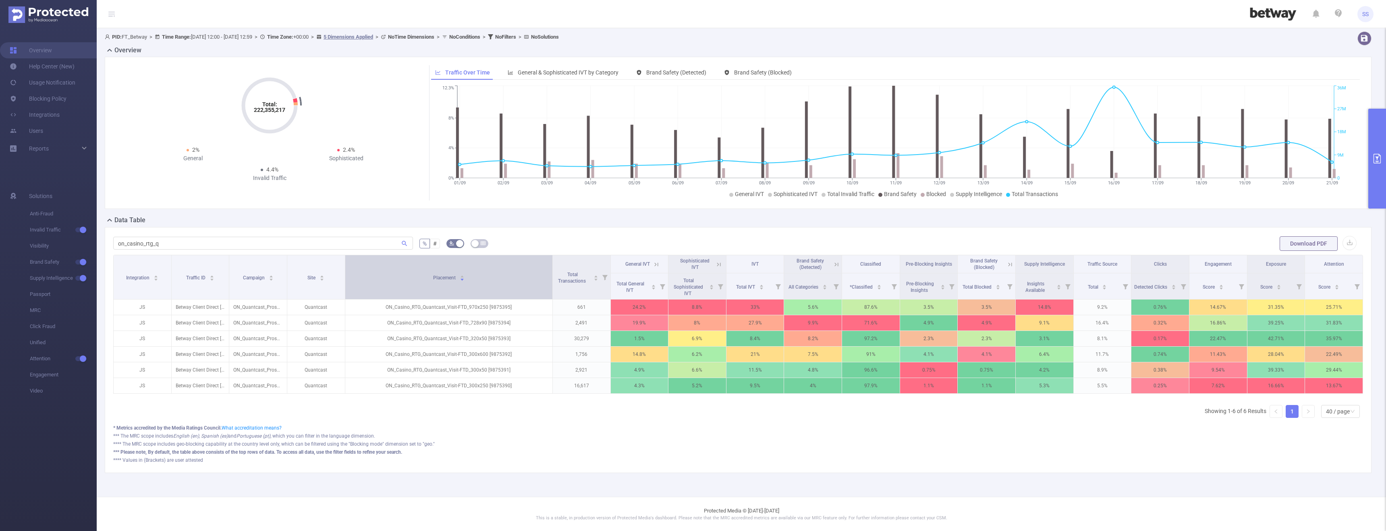
click at [464, 273] on div "Placement" at bounding box center [448, 277] width 31 height 8
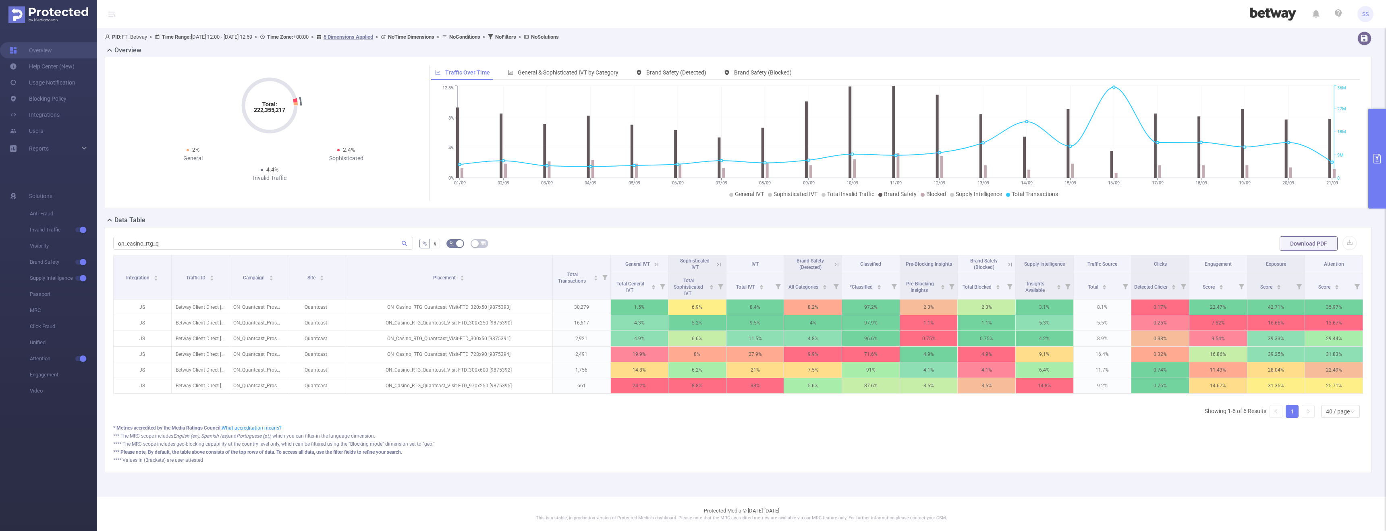
click at [1151, 263] on th "Clicks" at bounding box center [1160, 264] width 58 height 18
drag, startPoint x: 142, startPoint y: 242, endPoint x: 127, endPoint y: 241, distance: 15.3
click at [127, 241] on input "on_casino_rtg_q" at bounding box center [263, 243] width 300 height 13
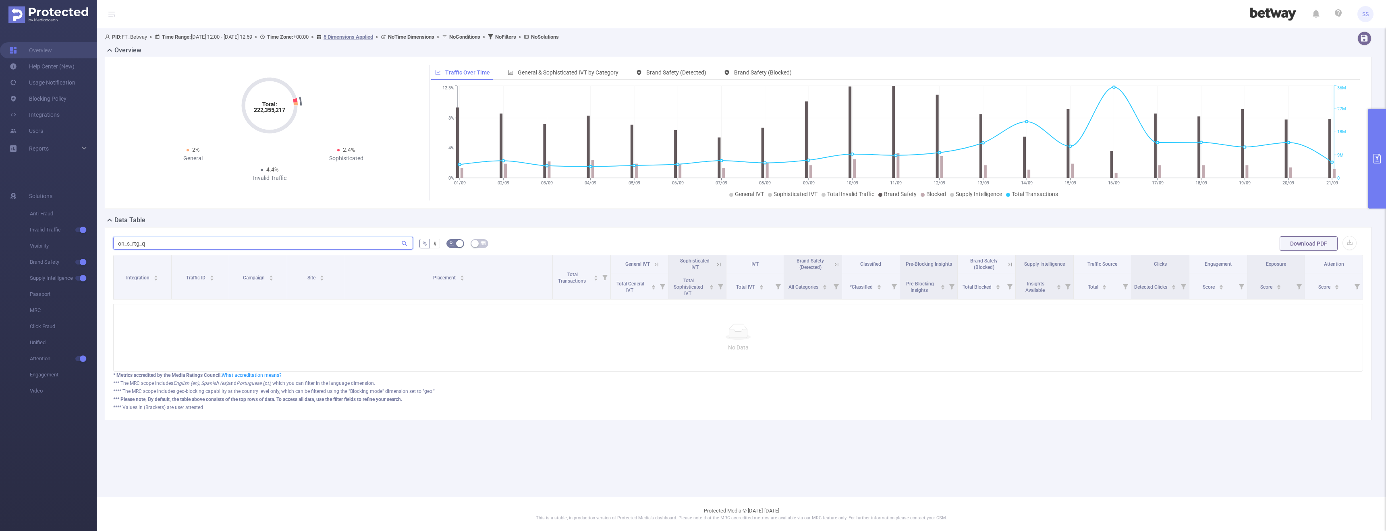
click at [130, 244] on input "on_s_rtg_q" at bounding box center [263, 243] width 300 height 13
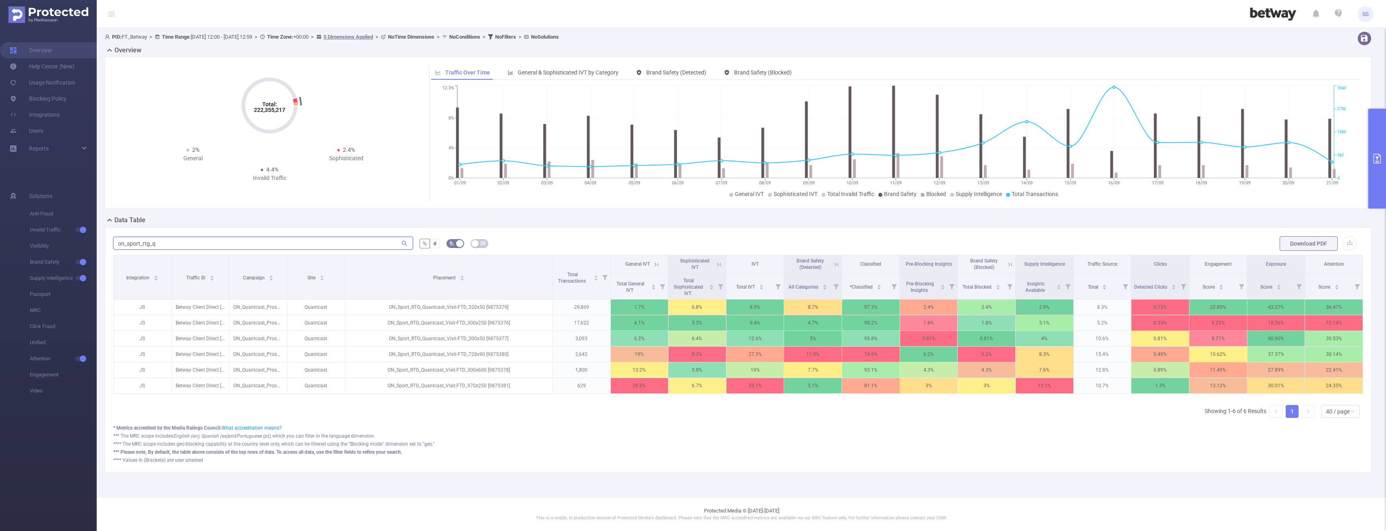
type input "on_sport_rtg_q"
click at [1175, 269] on th "Clicks" at bounding box center [1160, 264] width 58 height 18
click at [1169, 268] on th "Clicks" at bounding box center [1160, 264] width 58 height 18
